Goal: Navigation & Orientation: Understand site structure

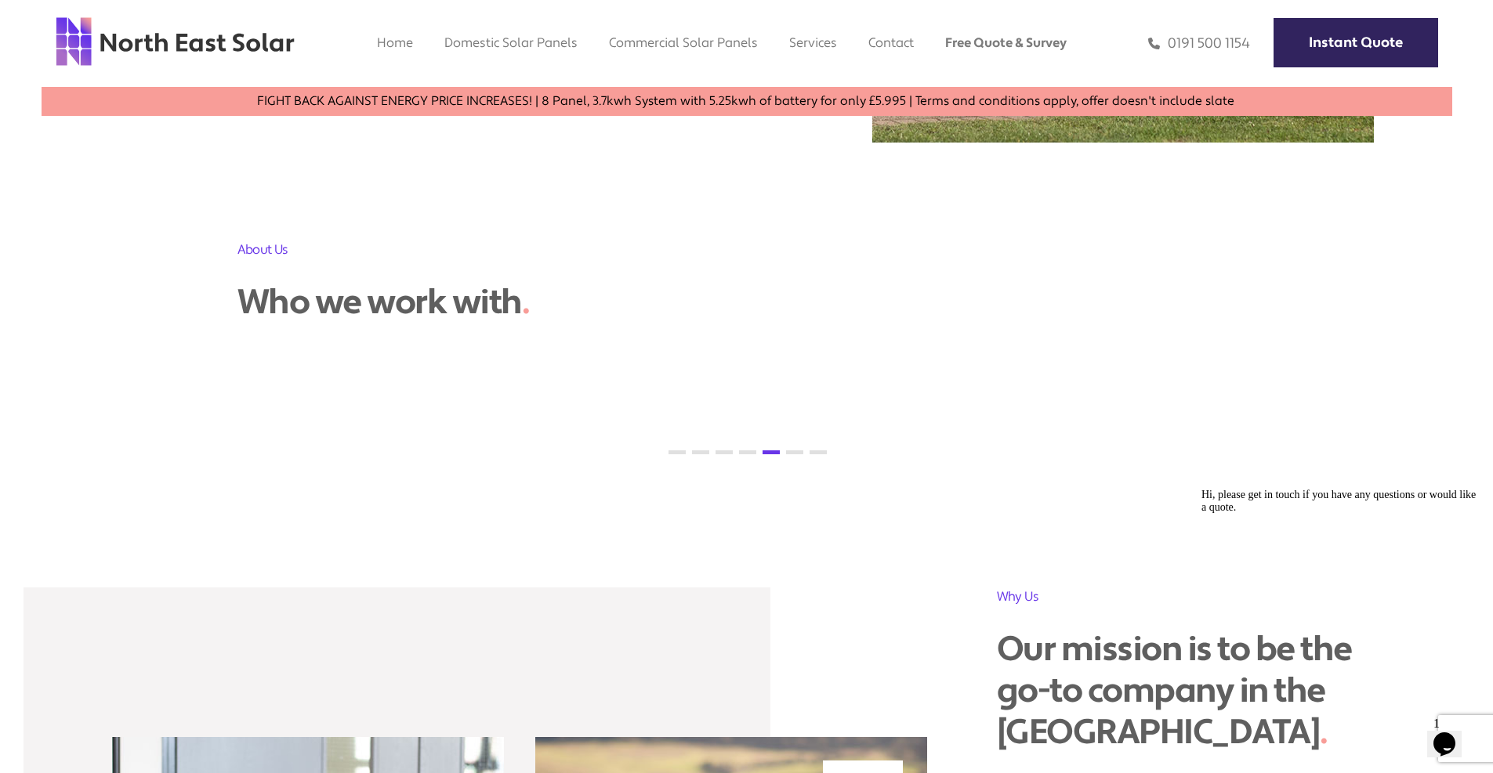
scroll to position [1332, 0]
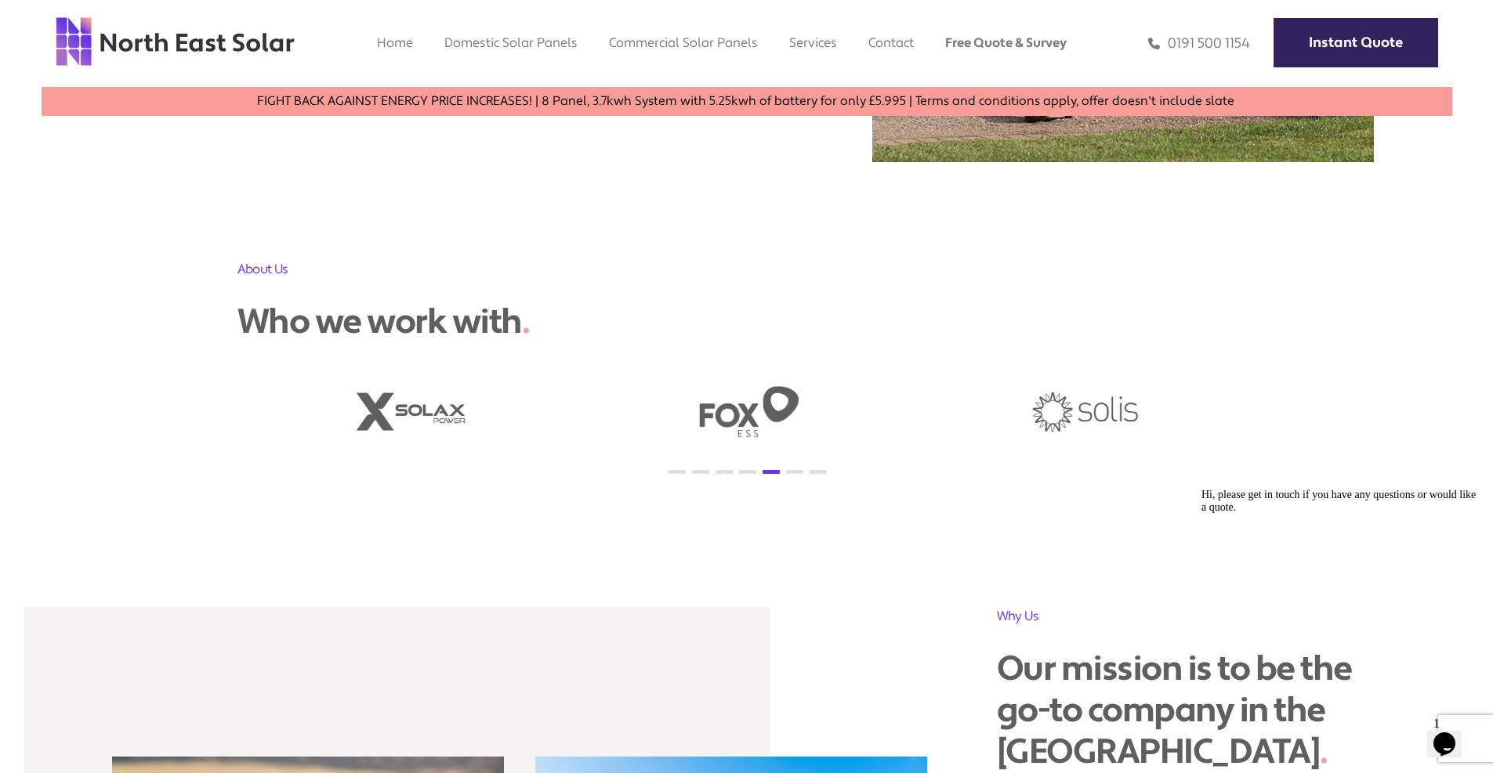
click at [786, 471] on button "6" at bounding box center [794, 472] width 17 height 4
click at [823, 469] on ul "1 2 3 4 5 6 7" at bounding box center [746, 474] width 1019 height 26
click at [820, 474] on button "7" at bounding box center [817, 472] width 17 height 4
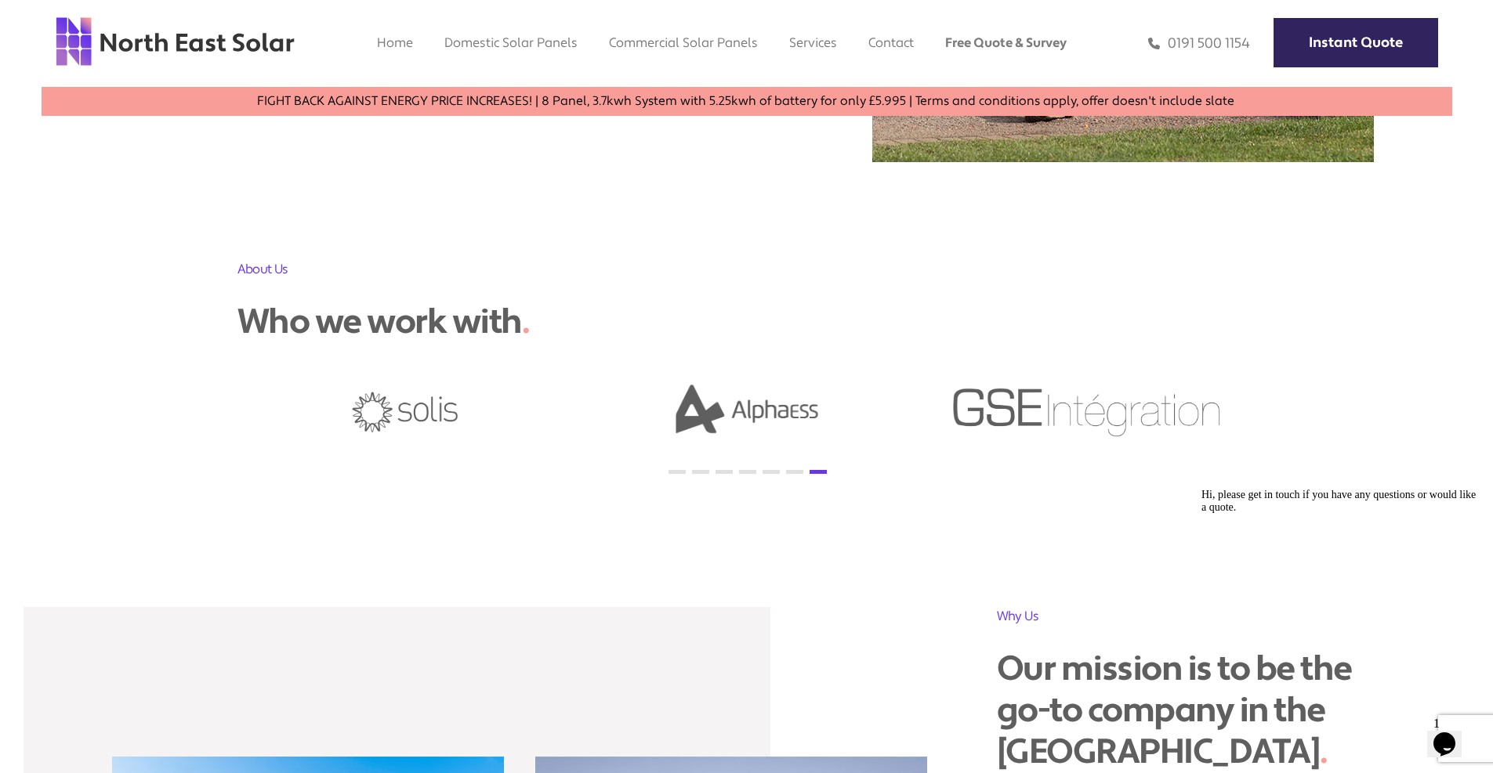
click at [675, 473] on button "1" at bounding box center [676, 472] width 17 height 4
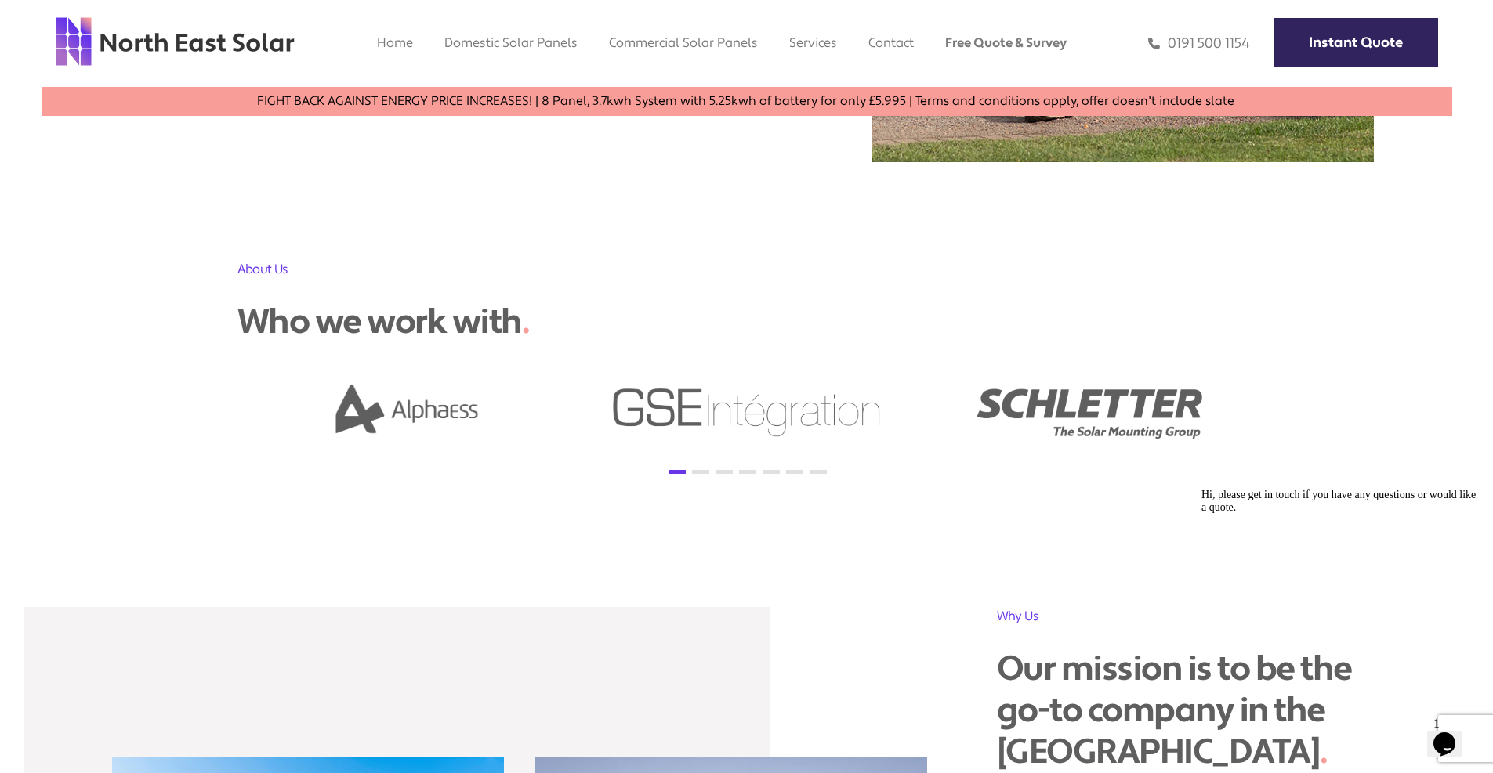
click at [704, 469] on ul "1 2 3 4 5 6 7" at bounding box center [746, 474] width 1019 height 26
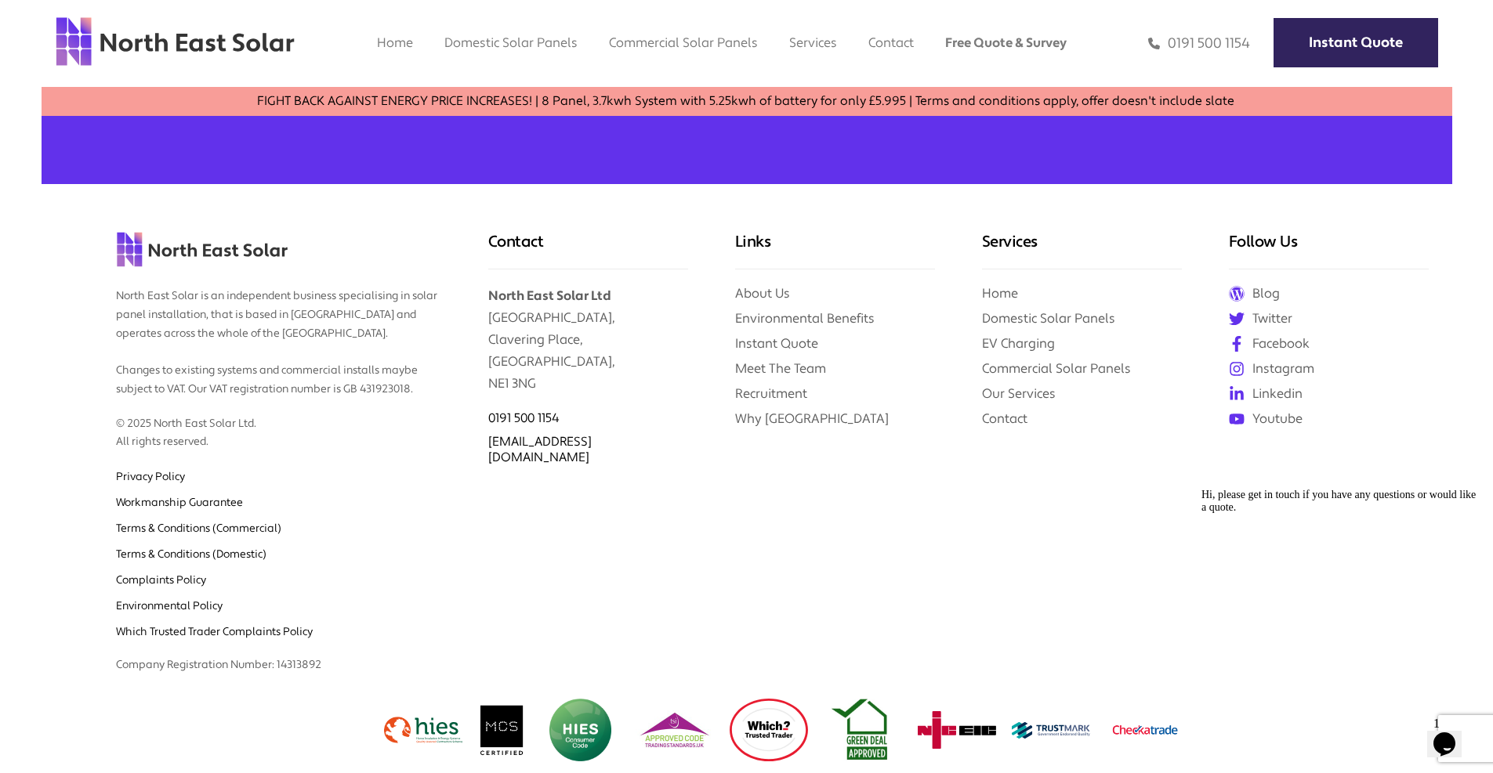
scroll to position [3453, 0]
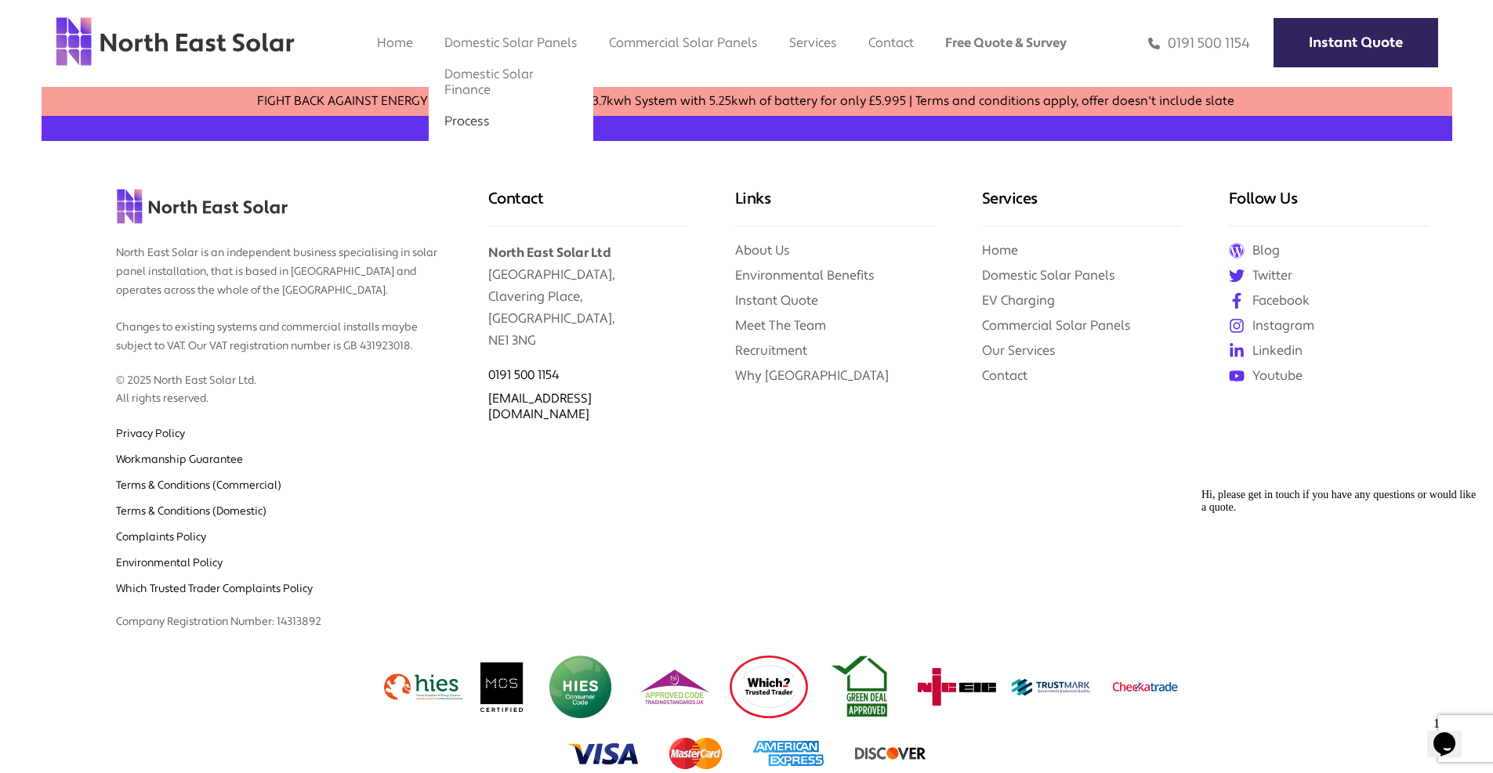
click at [452, 118] on link "Process" at bounding box center [466, 121] width 45 height 16
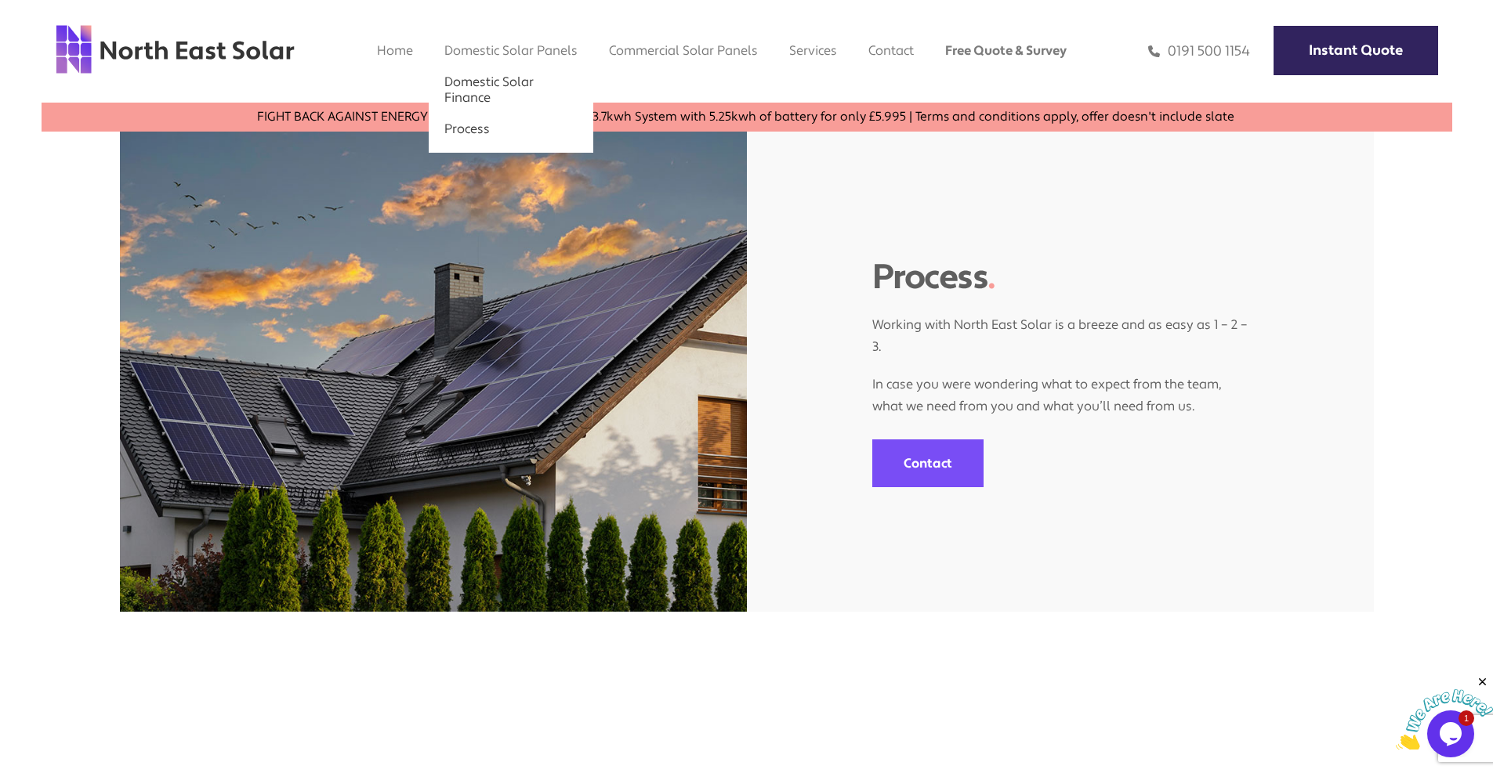
click at [497, 78] on link "Domestic Solar Finance" at bounding box center [488, 90] width 89 height 32
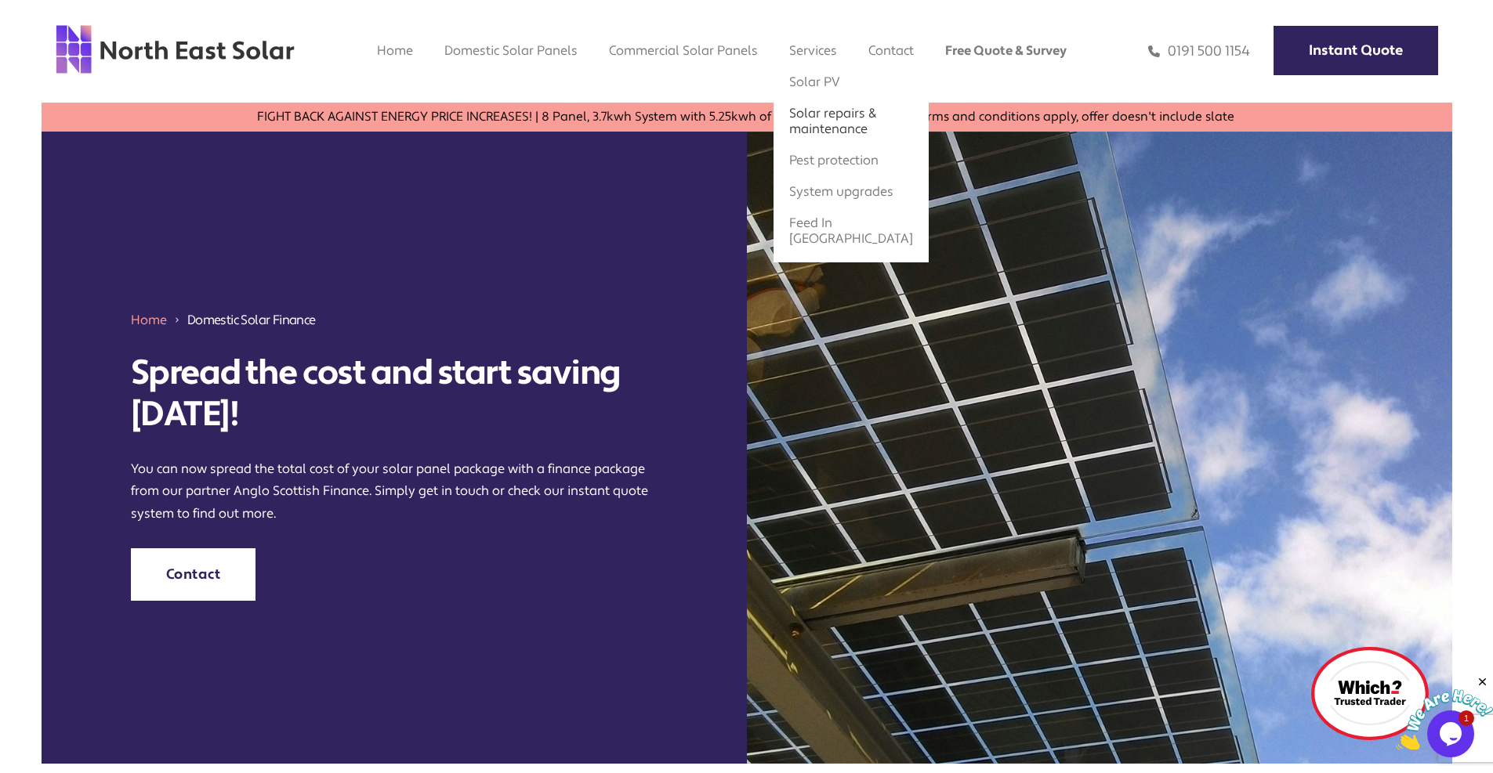
click at [831, 115] on link "Solar repairs & maintenance" at bounding box center [832, 121] width 87 height 32
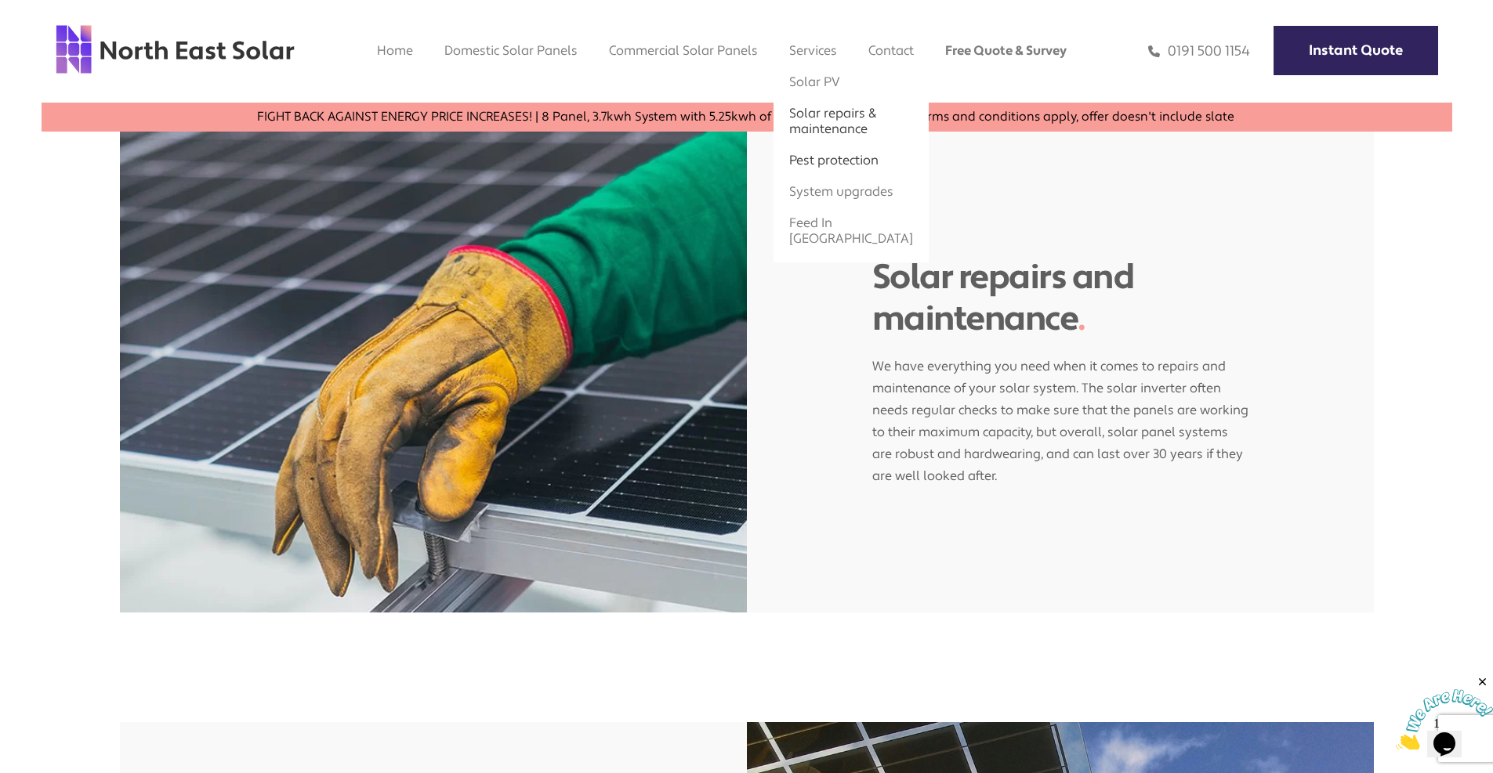
click at [838, 158] on link "Pest protection" at bounding box center [833, 160] width 89 height 16
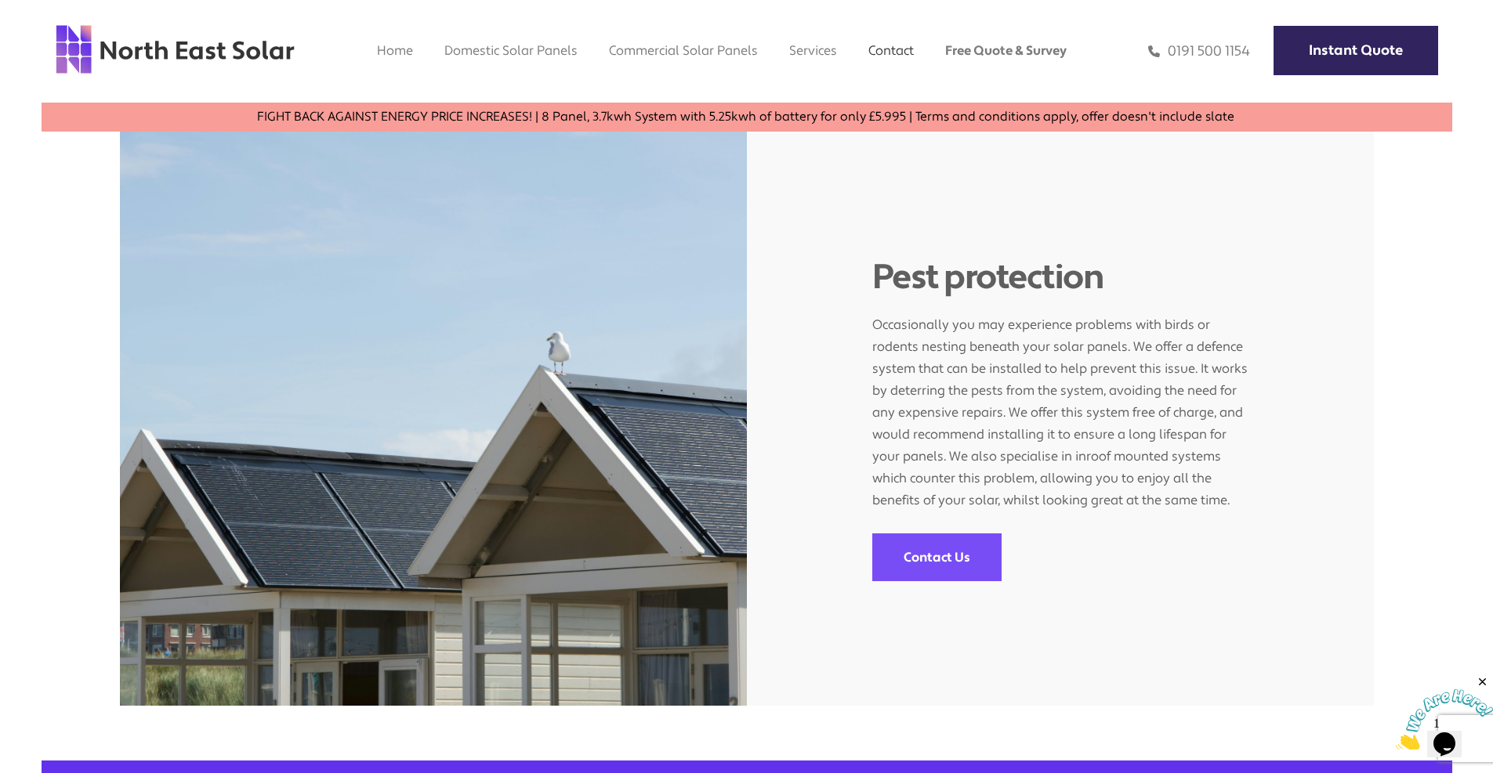
click at [899, 53] on link "Contact" at bounding box center [890, 50] width 45 height 16
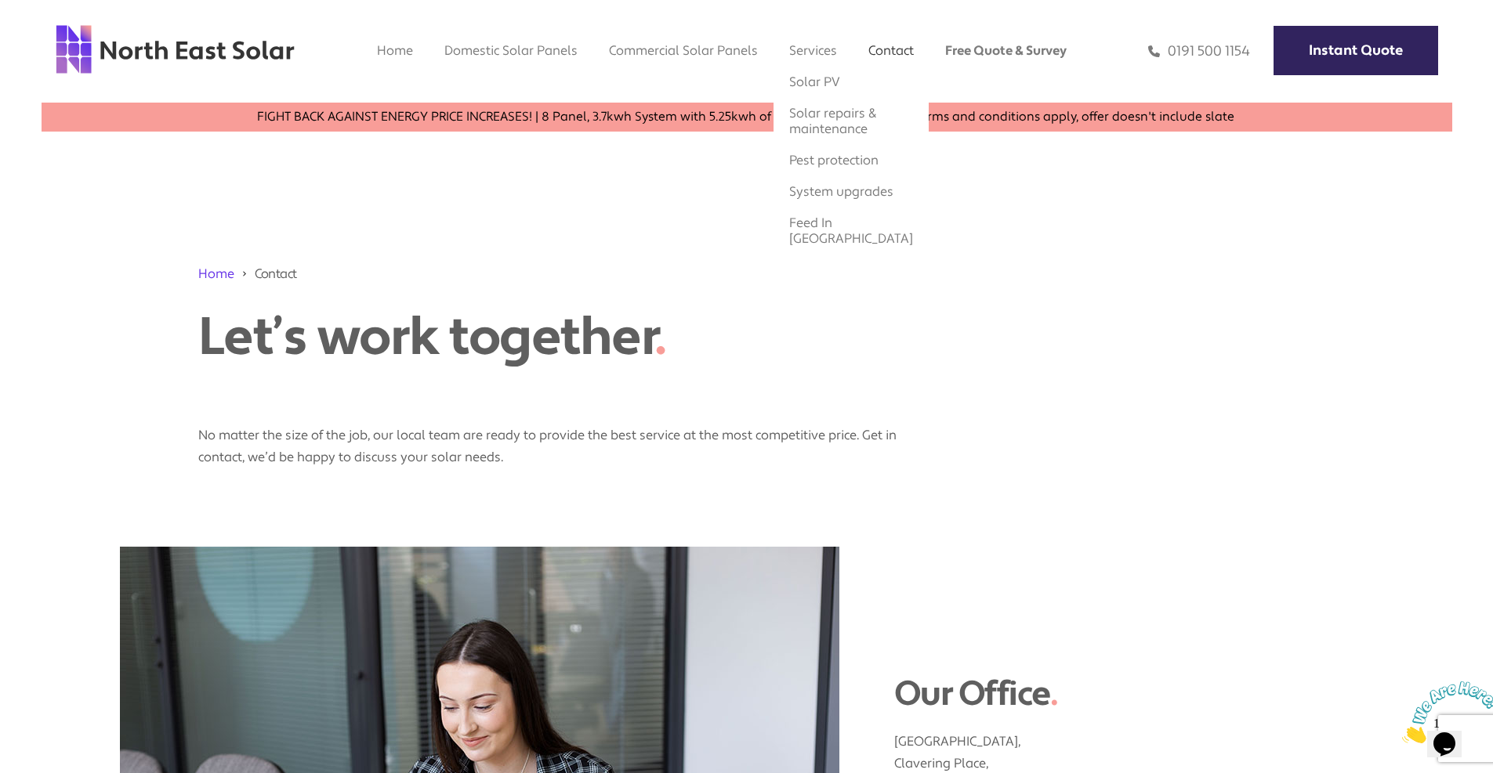
click at [825, 55] on link "Services" at bounding box center [813, 50] width 48 height 16
click at [801, 200] on link "System upgrades" at bounding box center [841, 191] width 104 height 16
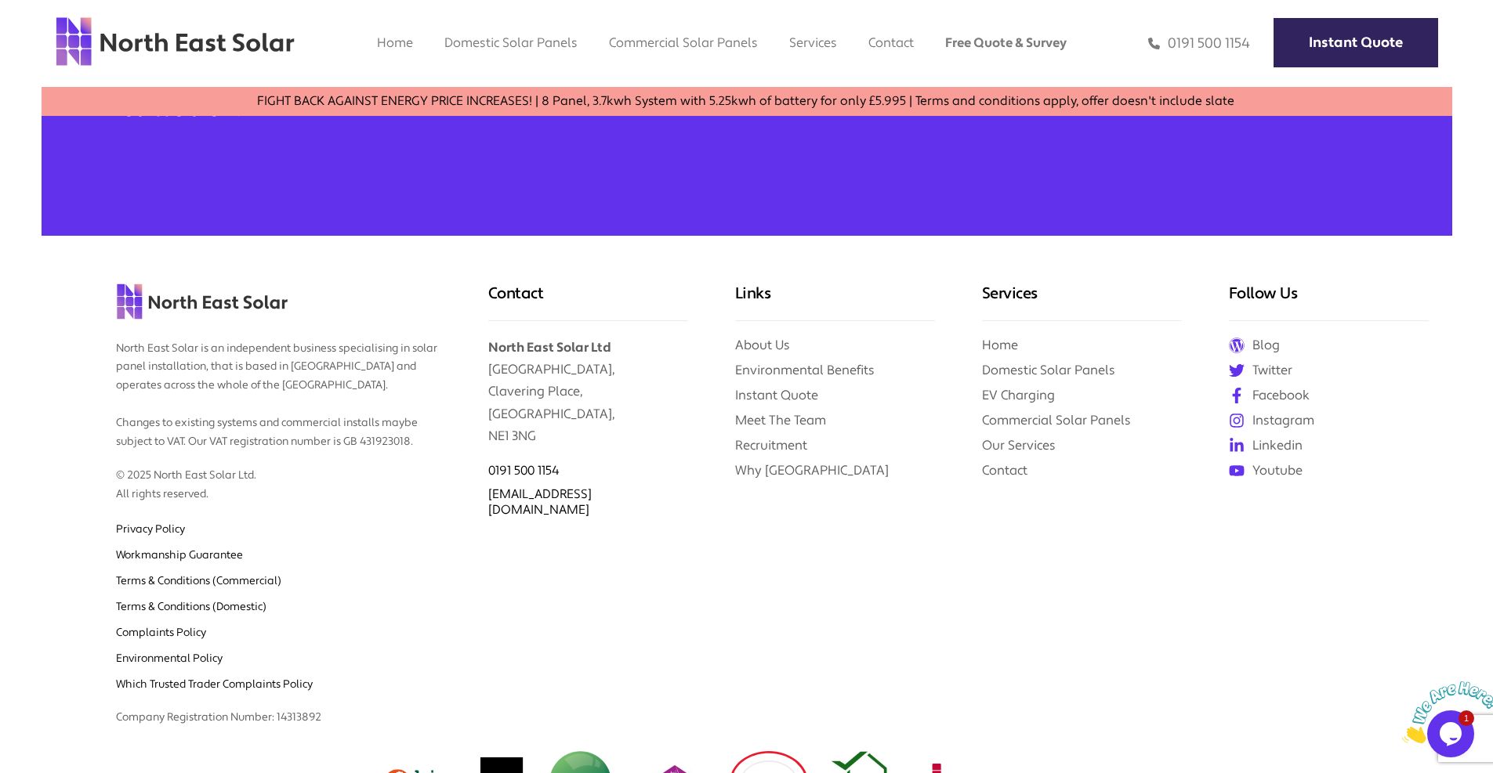
scroll to position [548, 0]
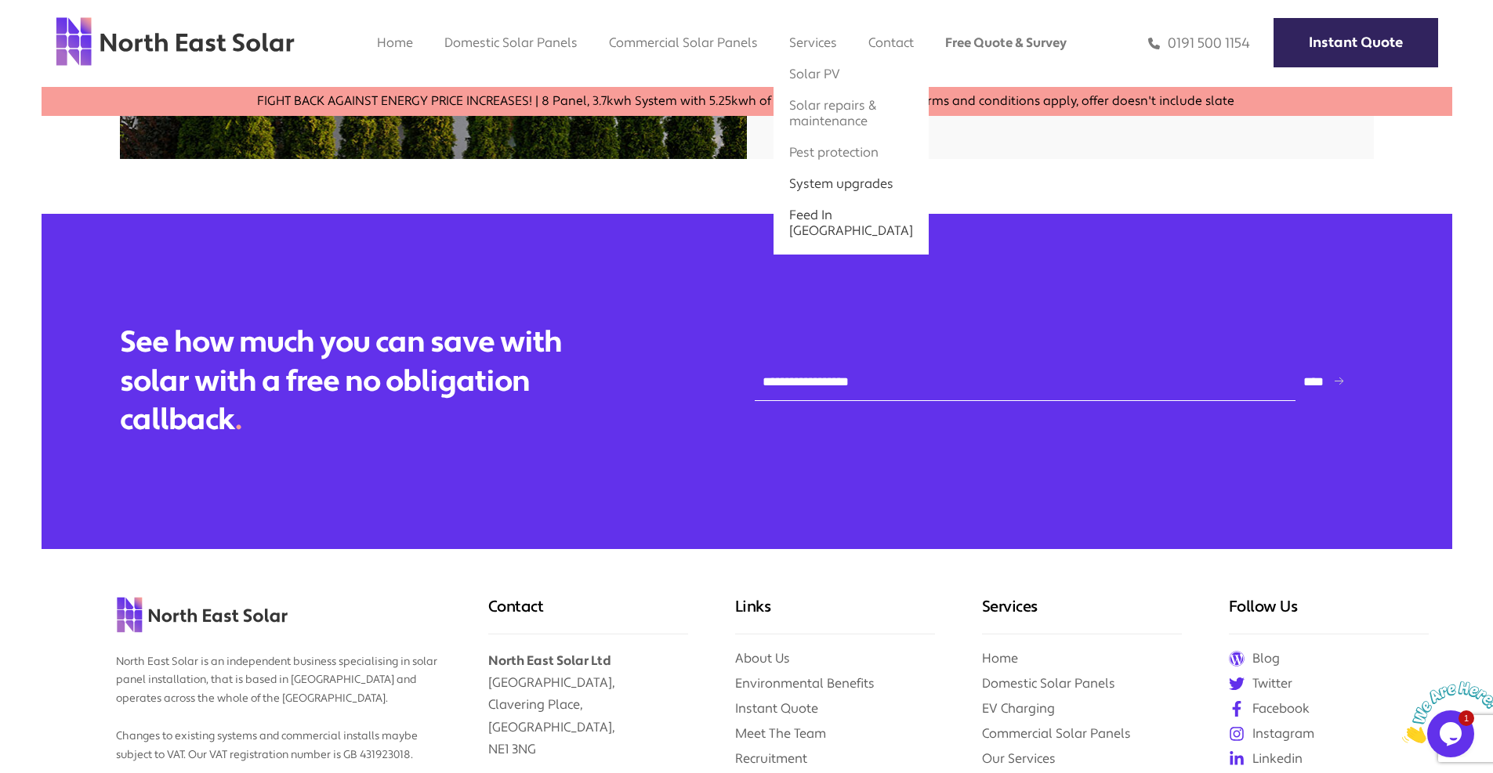
click at [822, 227] on link "Feed In [GEOGRAPHIC_DATA]" at bounding box center [851, 223] width 124 height 32
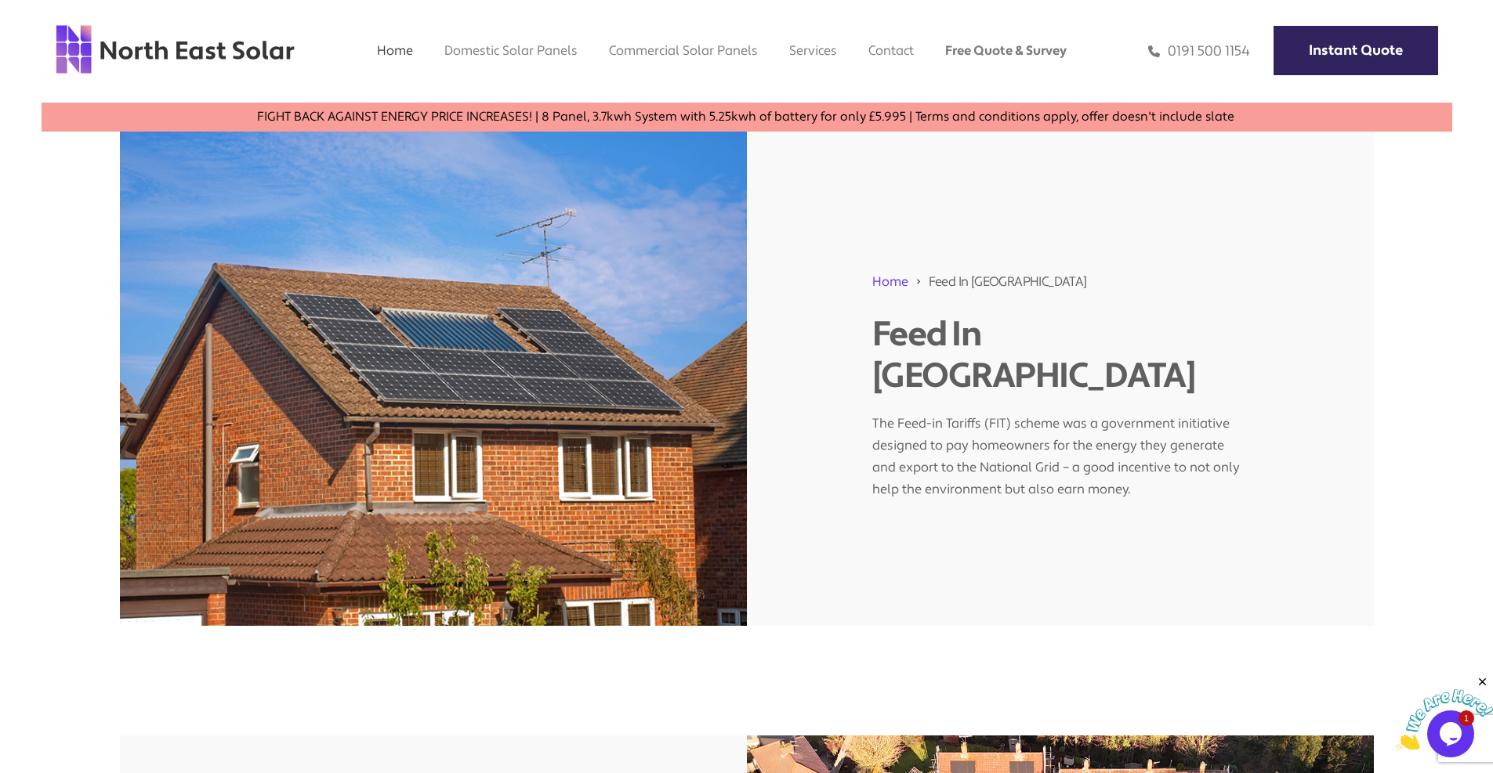
click at [397, 50] on link "Home" at bounding box center [395, 50] width 36 height 16
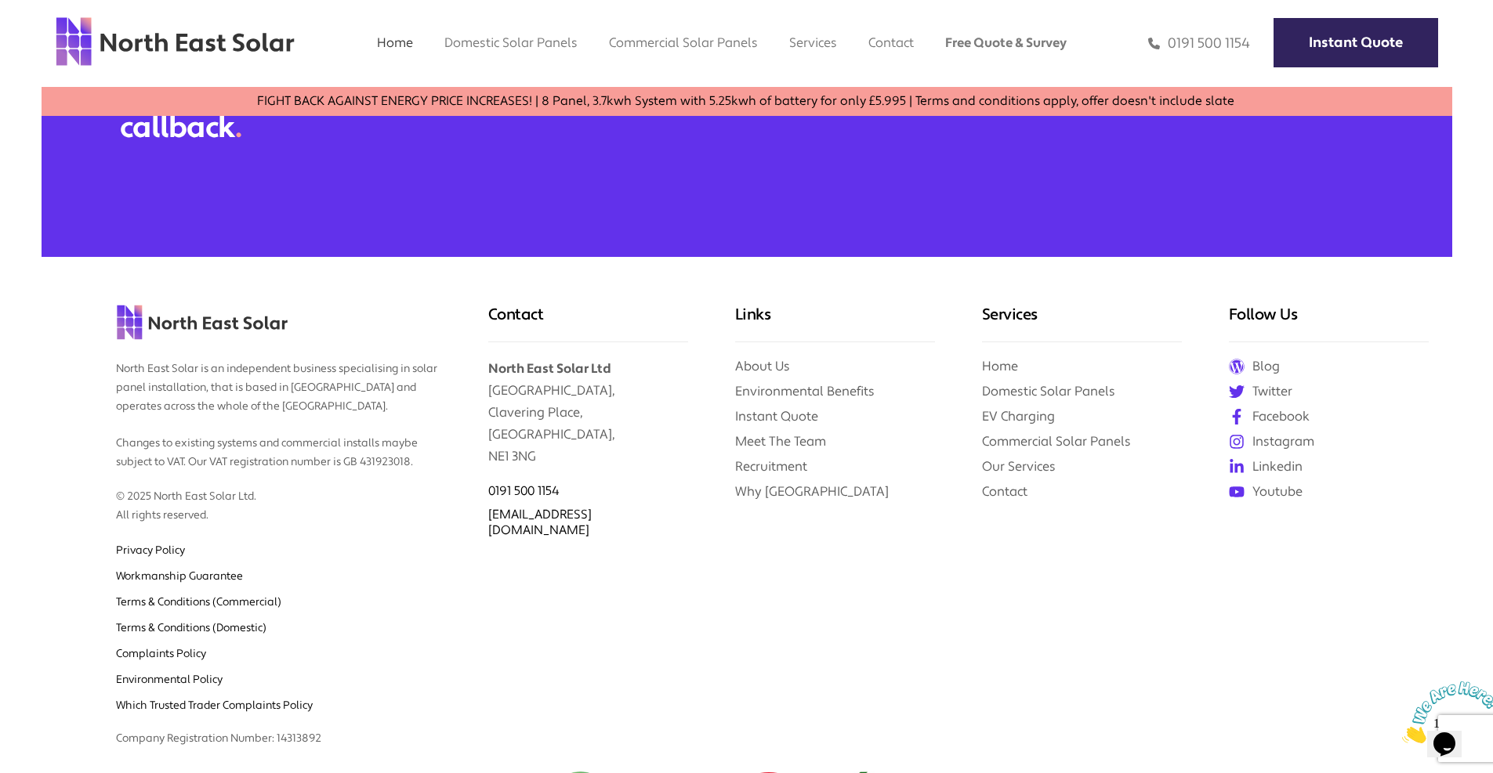
scroll to position [6728, 0]
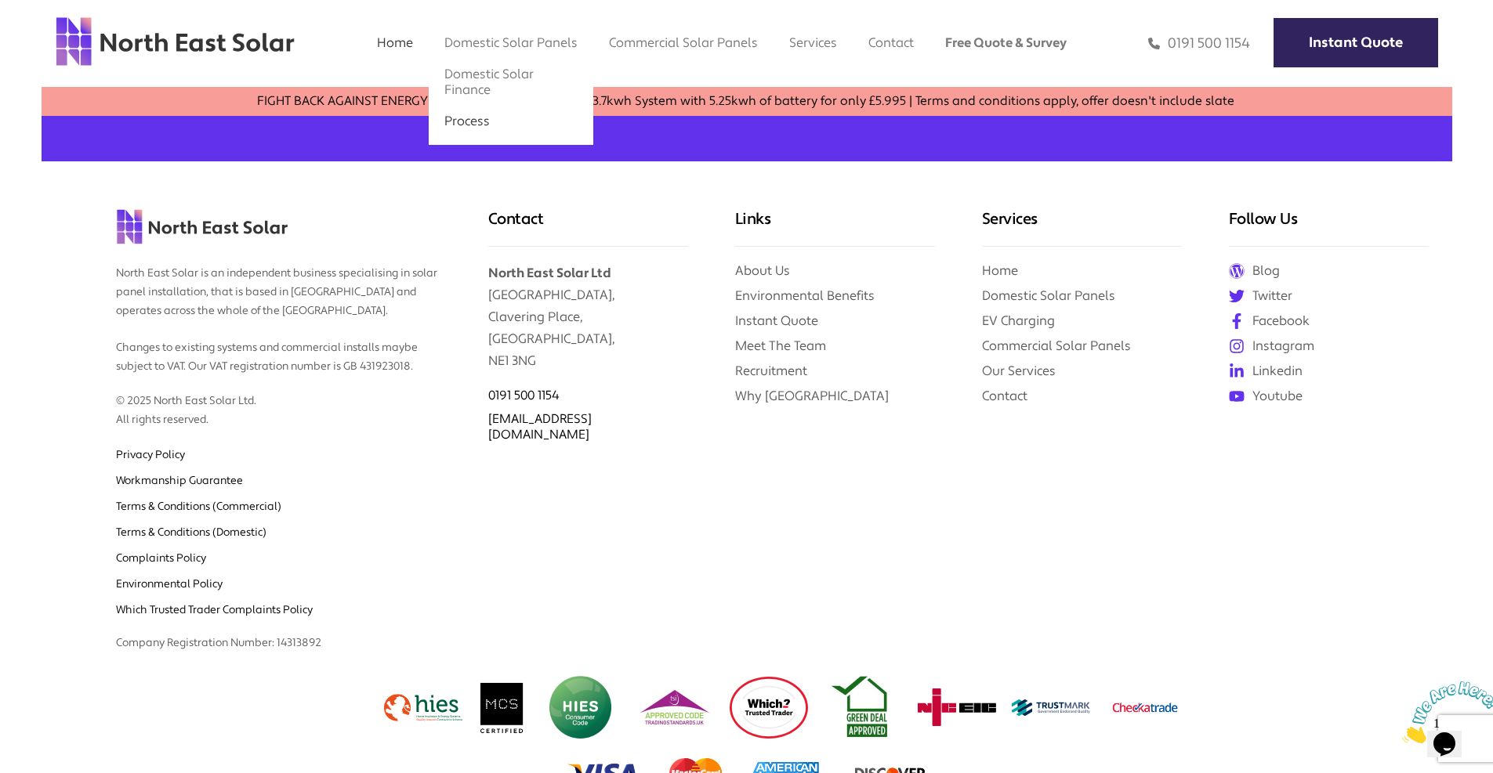
click at [451, 117] on link "Process" at bounding box center [466, 121] width 45 height 16
